Goal: Task Accomplishment & Management: Use online tool/utility

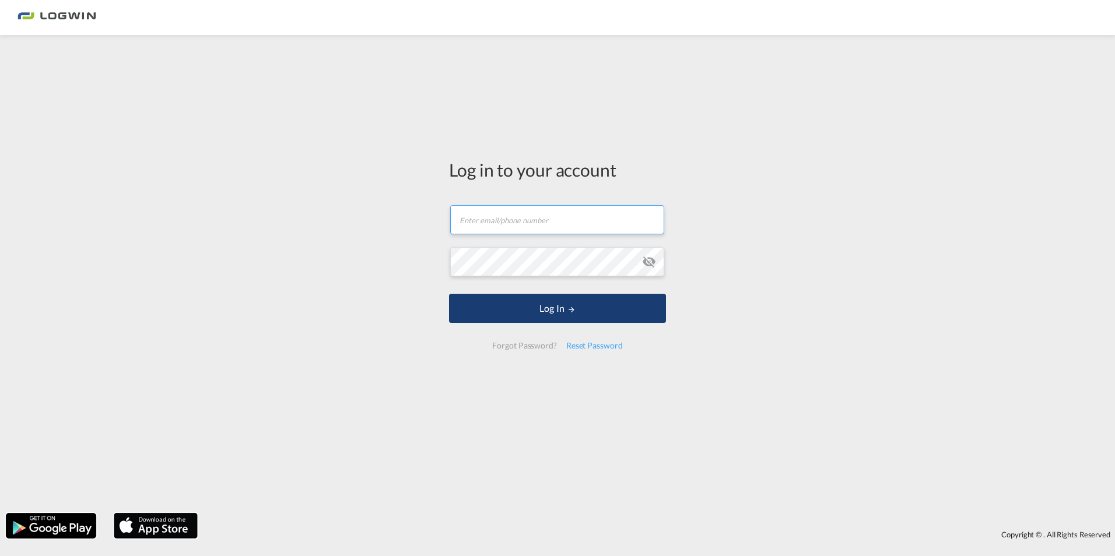
type input "[EMAIL_ADDRESS][DOMAIN_NAME]"
click at [539, 315] on button "Log In" at bounding box center [557, 308] width 217 height 29
